Goal: Check status: Check status

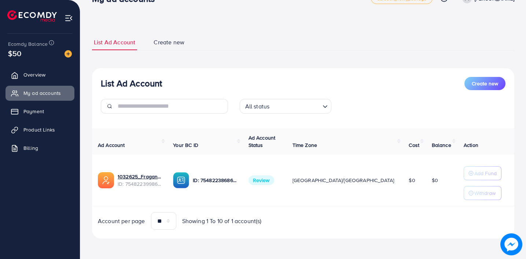
scroll to position [7, 0]
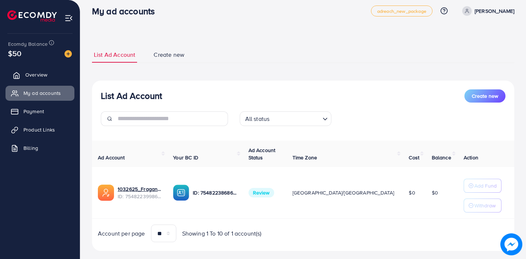
click at [41, 81] on link "Overview" at bounding box center [39, 74] width 69 height 15
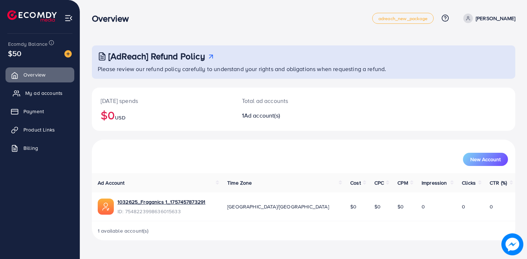
click at [45, 96] on span "My ad accounts" at bounding box center [43, 92] width 37 height 7
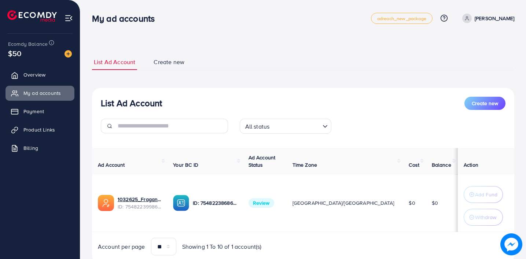
click at [315, 130] on input "Search for option" at bounding box center [295, 126] width 48 height 11
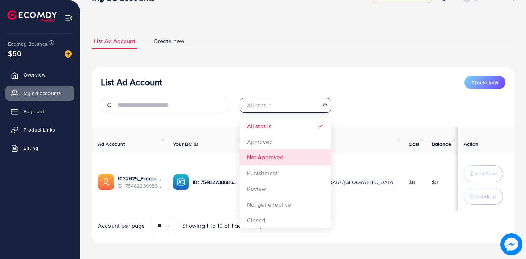
scroll to position [26, 0]
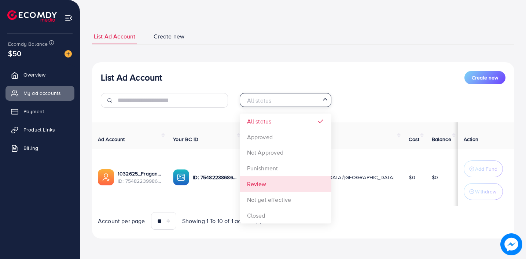
click at [282, 181] on div "List Ad Account Create new All status Loading... All status Approved Not Approv…" at bounding box center [303, 150] width 422 height 177
click at [310, 103] on input "Search for option" at bounding box center [281, 100] width 77 height 11
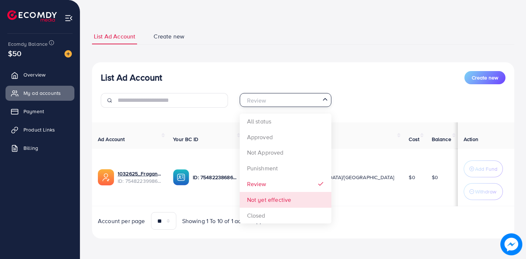
click at [263, 203] on div "List Ad Account Create new Review Loading... All status Approved Not Approved P…" at bounding box center [303, 150] width 422 height 177
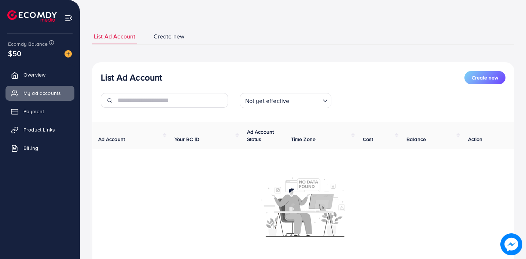
click at [306, 106] on div "Not yet effective Loading..." at bounding box center [286, 100] width 92 height 15
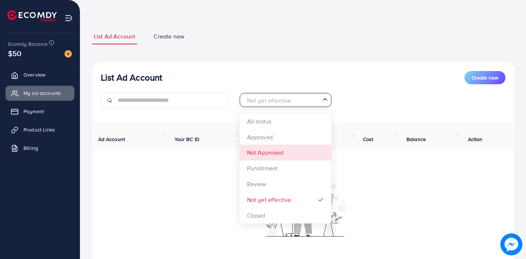
click at [275, 149] on div "List Ad Account Create new Not yet effective Loading... All status Approved Not…" at bounding box center [303, 179] width 422 height 234
click at [304, 100] on input "Search for option" at bounding box center [281, 100] width 77 height 11
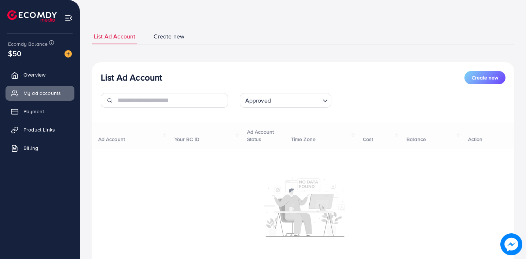
click at [268, 134] on div "List Ad Account Create new Approved Loading... All status Approved Not Approved…" at bounding box center [303, 179] width 422 height 234
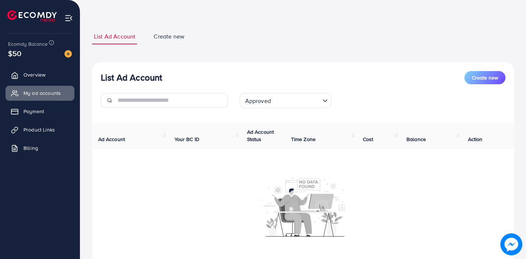
click at [308, 101] on input "Search for option" at bounding box center [296, 100] width 47 height 11
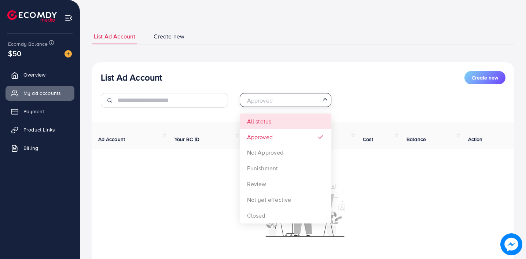
click at [280, 125] on div "List Ad Account Create new Approved Loading... All status Approved Not Approved…" at bounding box center [303, 179] width 422 height 234
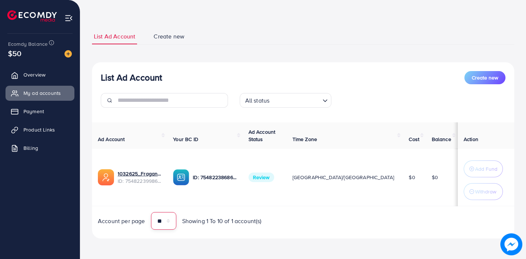
click at [173, 225] on select "** ** ** ***" at bounding box center [163, 221] width 25 height 18
